Goal: Task Accomplishment & Management: Manage account settings

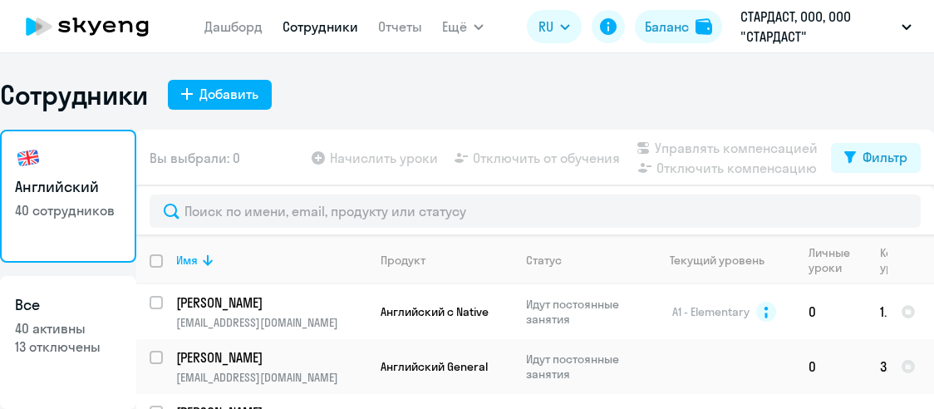
select select "30"
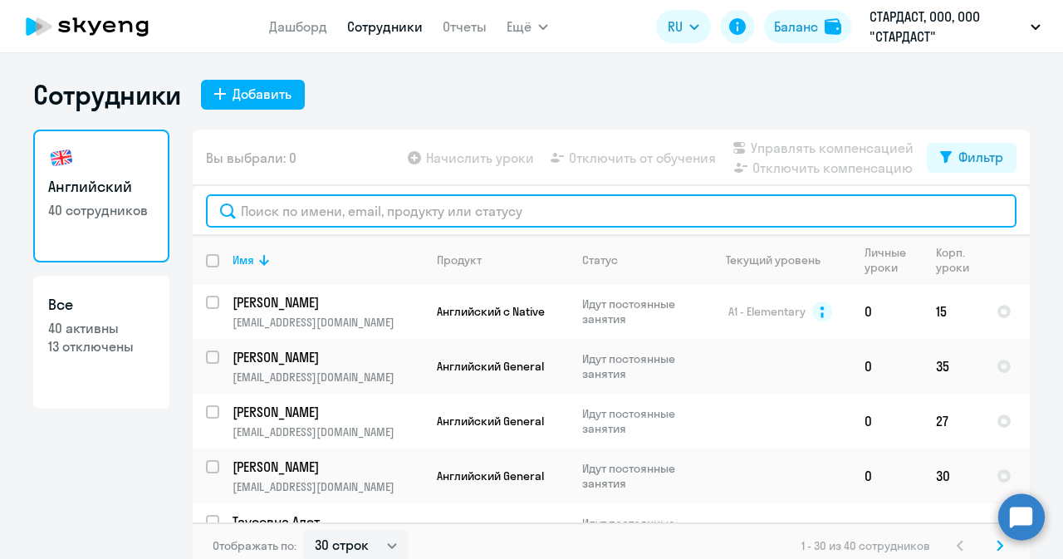
click at [312, 197] on input "text" at bounding box center [611, 210] width 811 height 33
paste input "[EMAIL_ADDRESS][DOMAIN_NAME]"
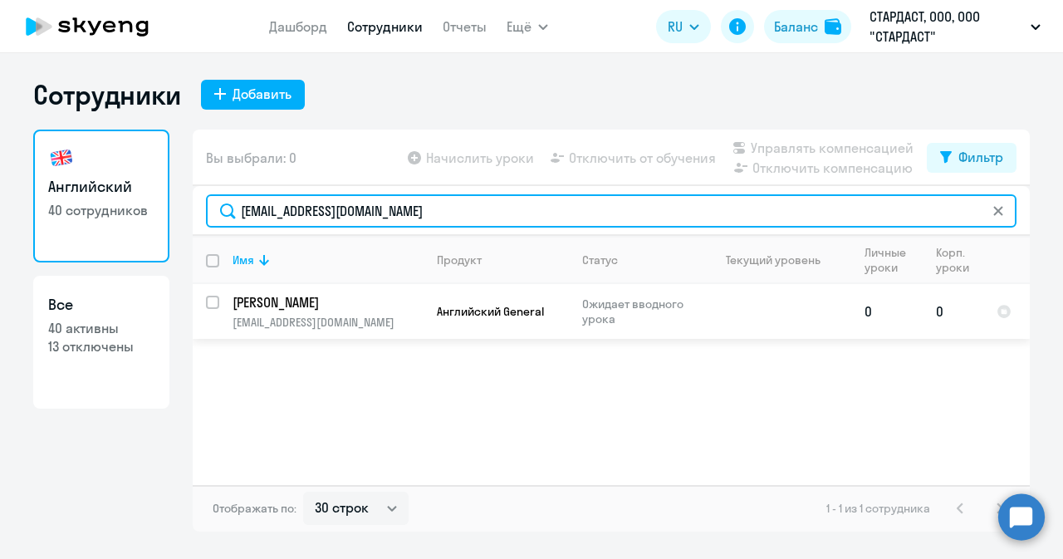
type input "[EMAIL_ADDRESS][DOMAIN_NAME]"
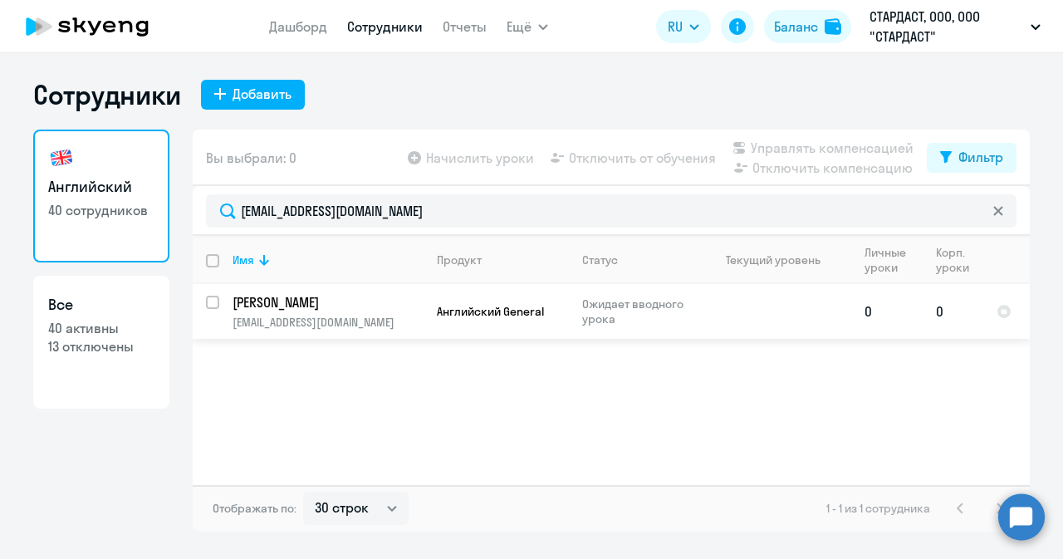
click at [307, 306] on p "[PERSON_NAME]" at bounding box center [327, 302] width 188 height 18
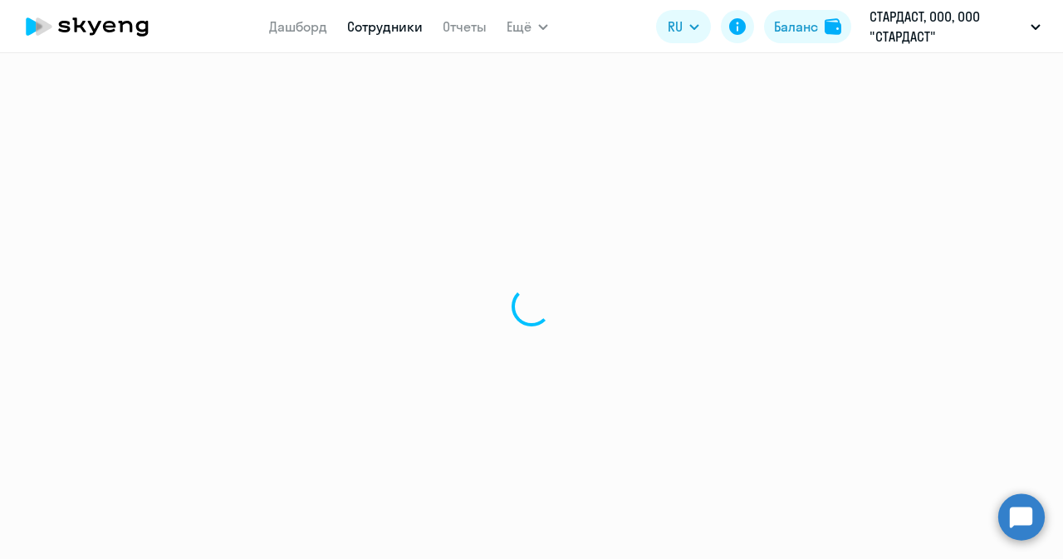
select select "english"
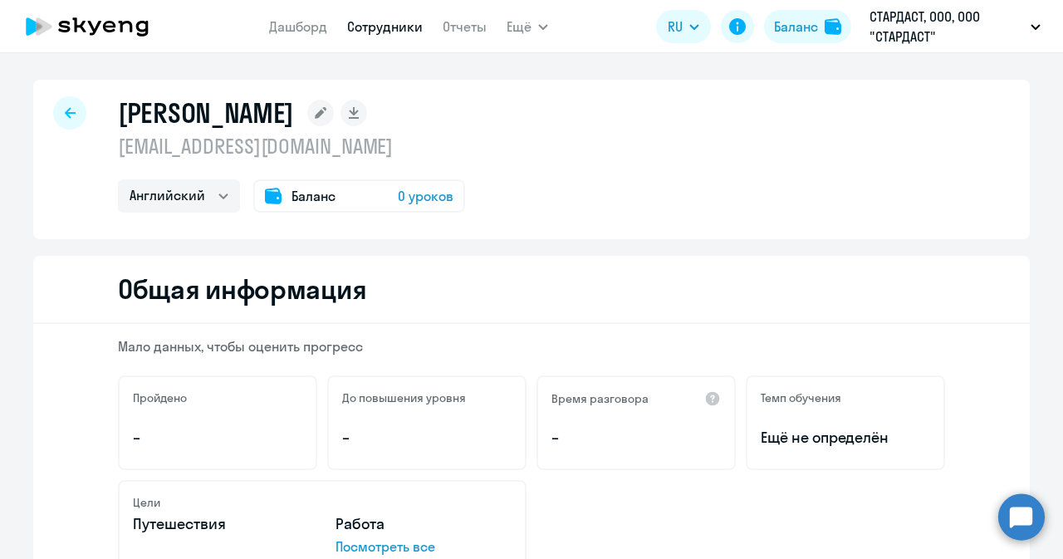
click at [314, 190] on span "Баланс" at bounding box center [314, 196] width 44 height 20
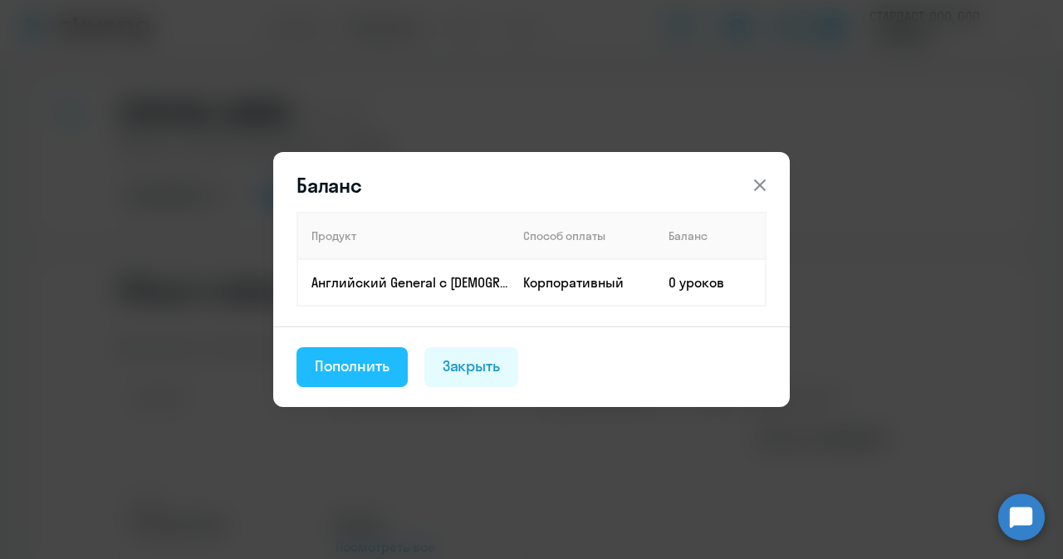
click at [361, 367] on div "Пополнить" at bounding box center [352, 367] width 75 height 22
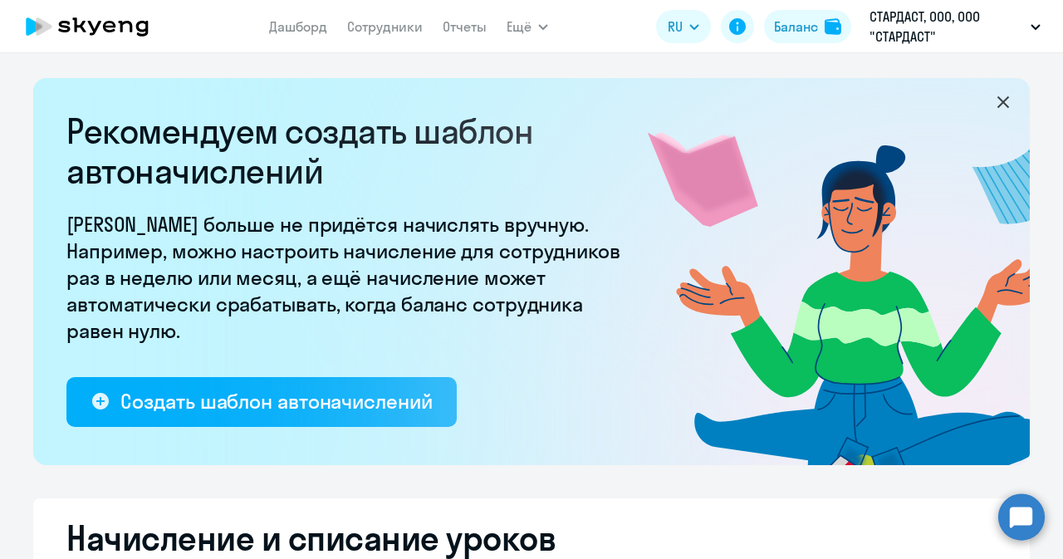
select select "10"
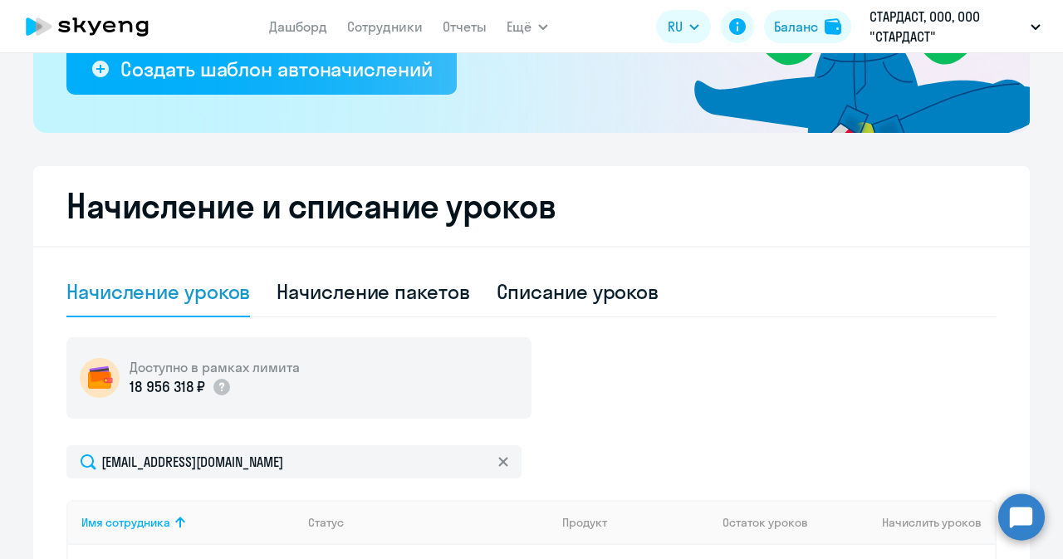
scroll to position [415, 0]
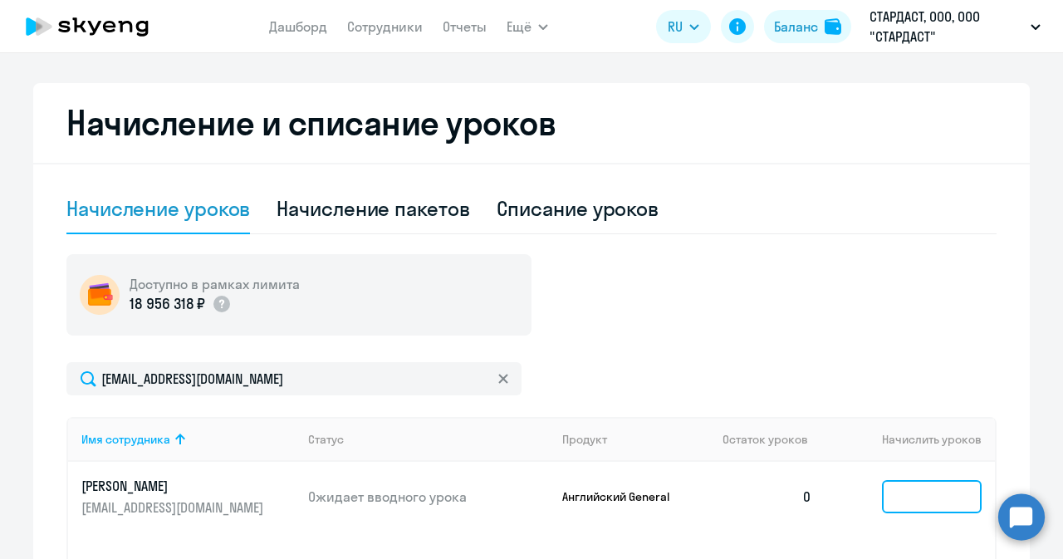
click at [903, 408] on input at bounding box center [932, 496] width 100 height 33
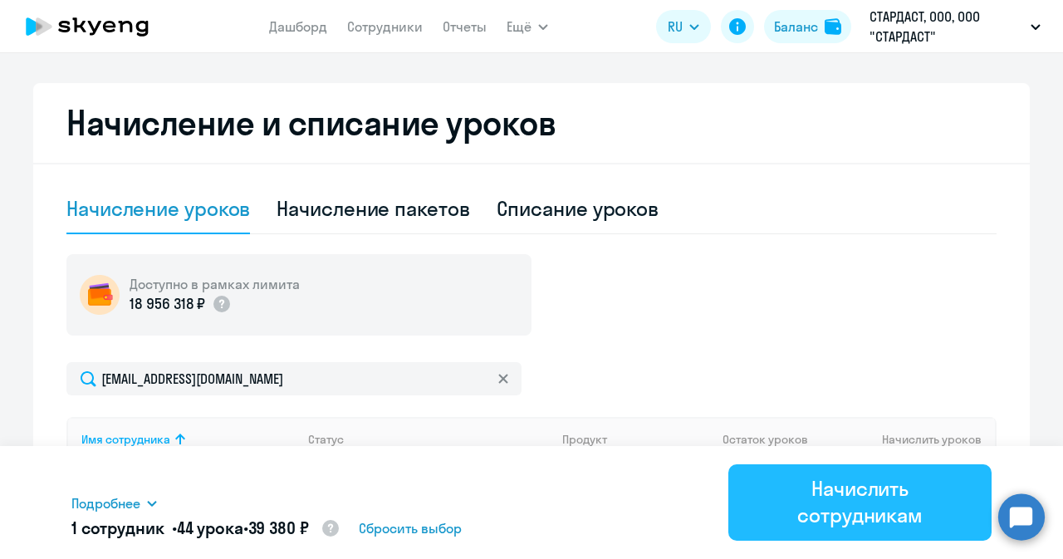
type input "44"
click at [867, 408] on div "Начислить сотрудникам" at bounding box center [860, 501] width 217 height 53
